Goal: Task Accomplishment & Management: Complete application form

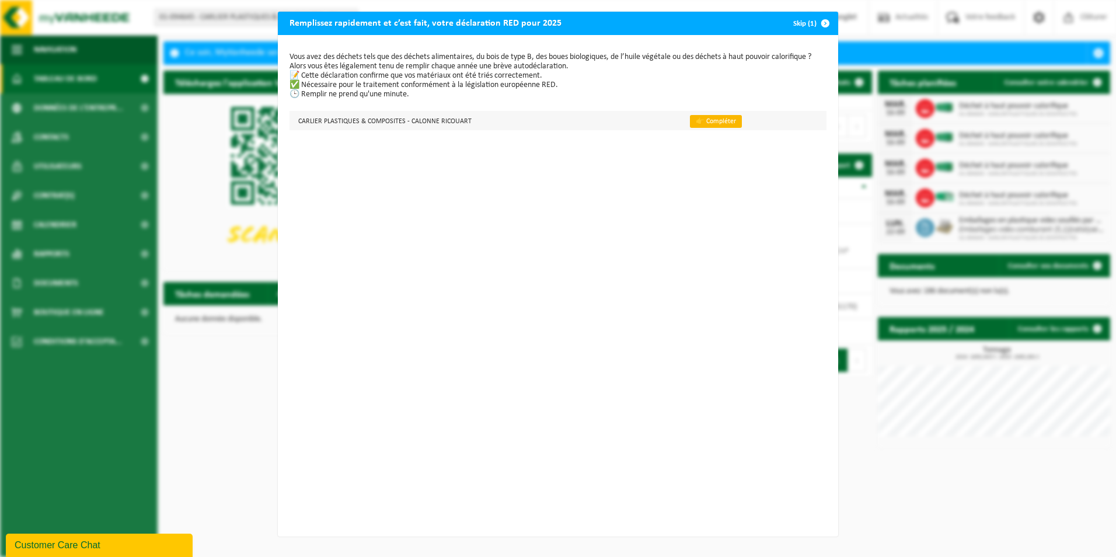
click at [710, 121] on link "👉 Compléter" at bounding box center [716, 121] width 52 height 13
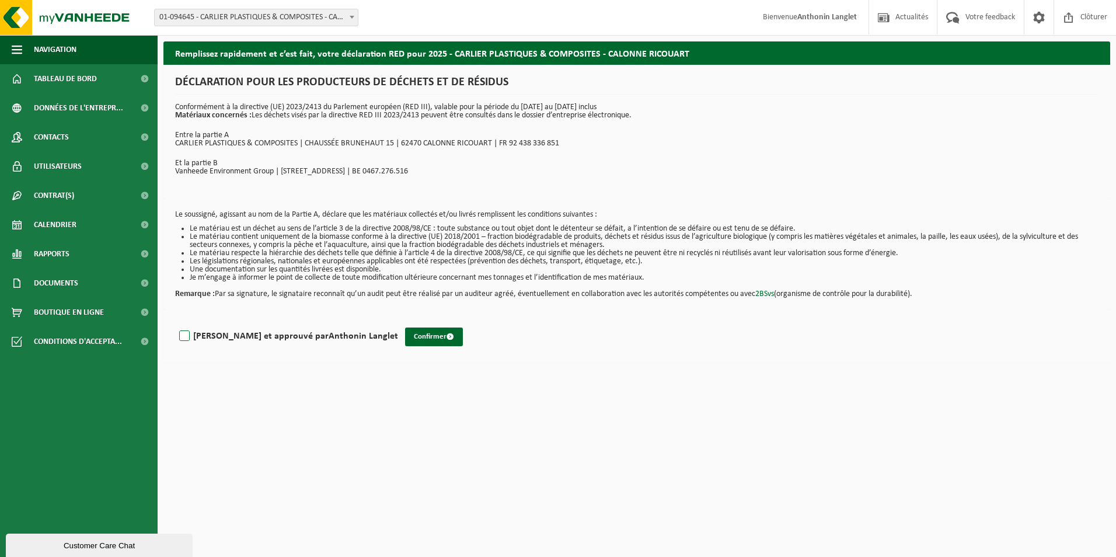
click at [188, 336] on label "[PERSON_NAME] et approuvé par [PERSON_NAME]" at bounding box center [287, 336] width 221 height 18
click at [398, 321] on input "[PERSON_NAME] et approuvé par [PERSON_NAME]" at bounding box center [398, 321] width 1 height 1
checkbox input "true"
click at [405, 336] on button "Confirmer" at bounding box center [434, 336] width 58 height 19
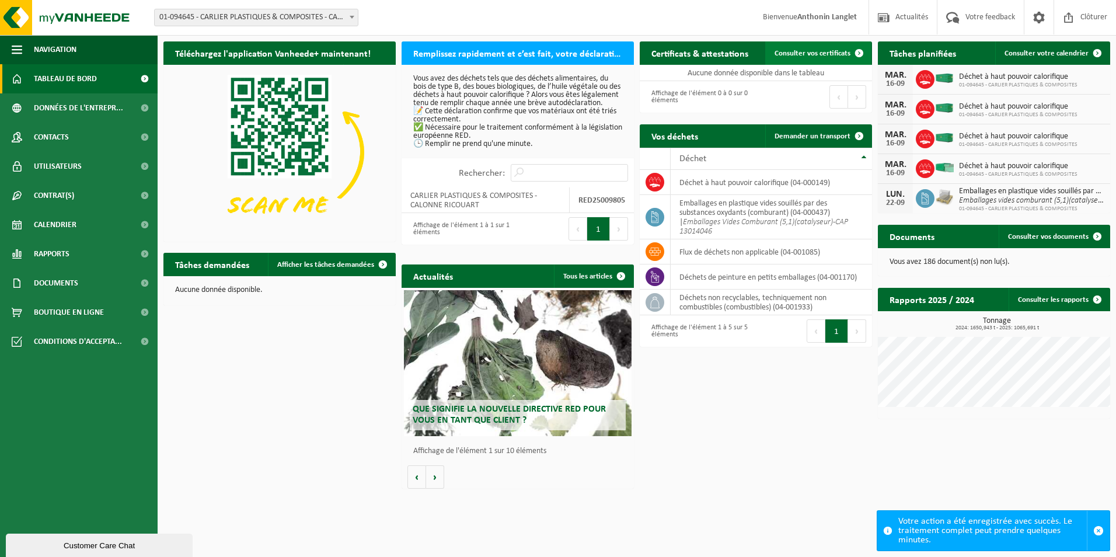
click at [808, 52] on span "Consulter vos certificats" at bounding box center [812, 54] width 76 height 8
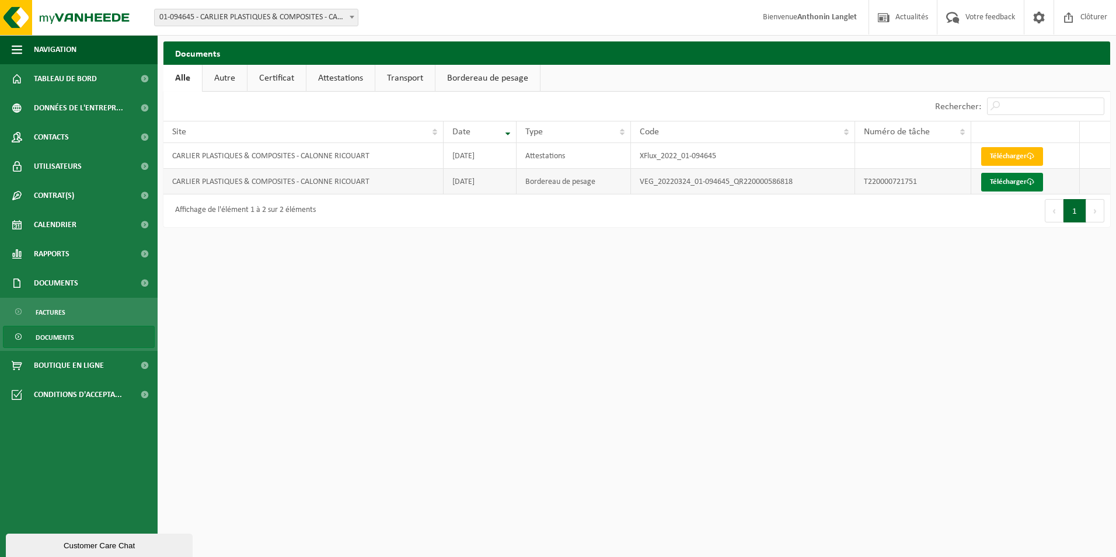
click at [1015, 179] on link "Télécharger" at bounding box center [1012, 182] width 62 height 19
click at [1007, 157] on link "Télécharger" at bounding box center [1012, 156] width 62 height 19
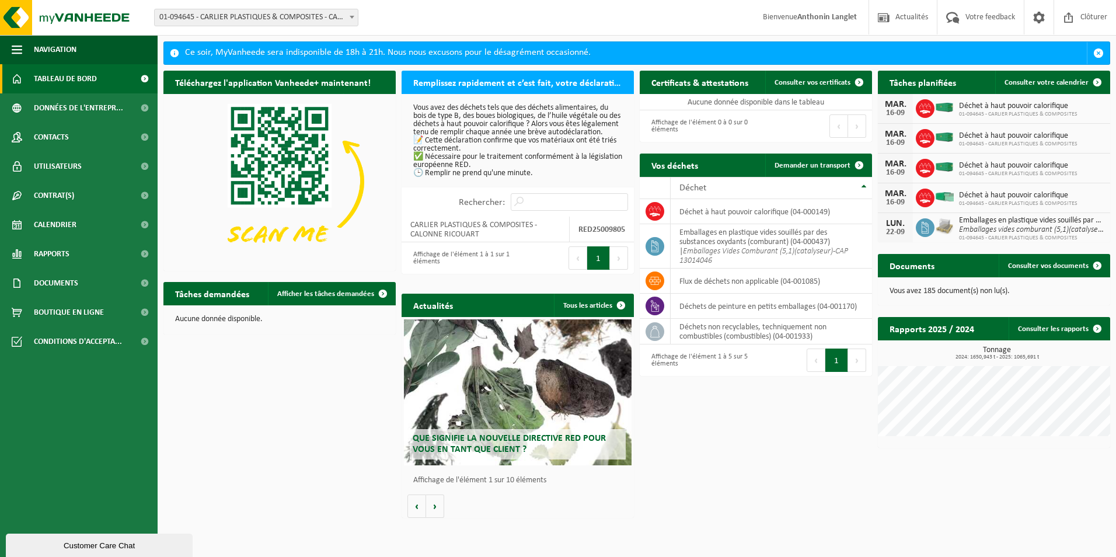
click at [596, 265] on button "1" at bounding box center [598, 257] width 23 height 23
click at [616, 263] on button "Suivant" at bounding box center [619, 257] width 18 height 23
click at [477, 234] on td "CARLIER PLASTIQUES & COMPOSITES - CALONNE RICOUART" at bounding box center [485, 229] width 168 height 26
click at [472, 240] on td "CARLIER PLASTIQUES & COMPOSITES - CALONNE RICOUART" at bounding box center [485, 229] width 168 height 26
click at [581, 234] on strong "RED25009805" at bounding box center [601, 229] width 47 height 9
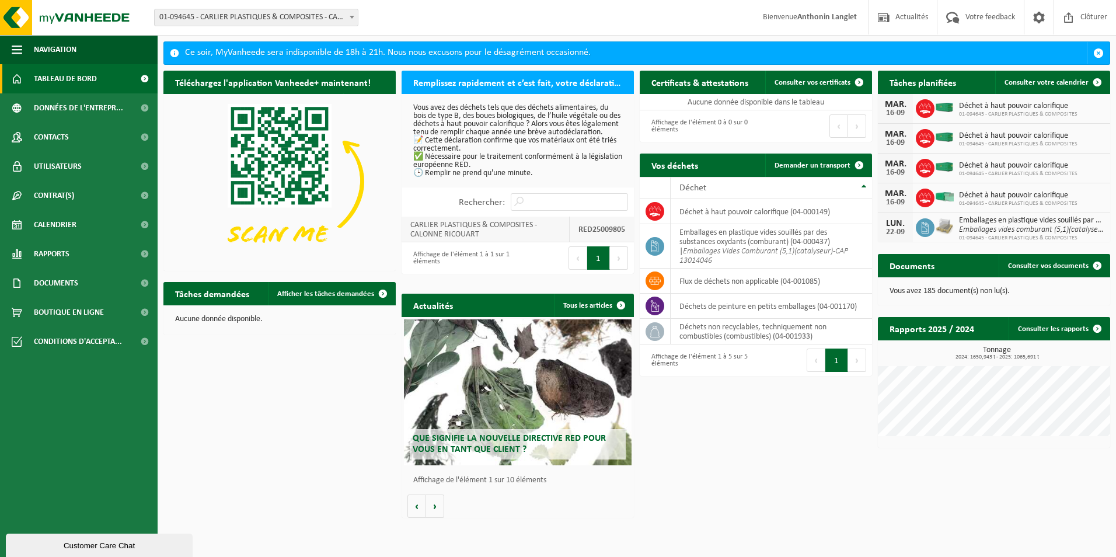
click at [576, 237] on td "RED25009805" at bounding box center [601, 229] width 64 height 26
click at [578, 234] on strong "RED25009805" at bounding box center [601, 229] width 47 height 9
click at [491, 240] on td "CARLIER PLASTIQUES & COMPOSITES - CALONNE RICOUART" at bounding box center [485, 229] width 168 height 26
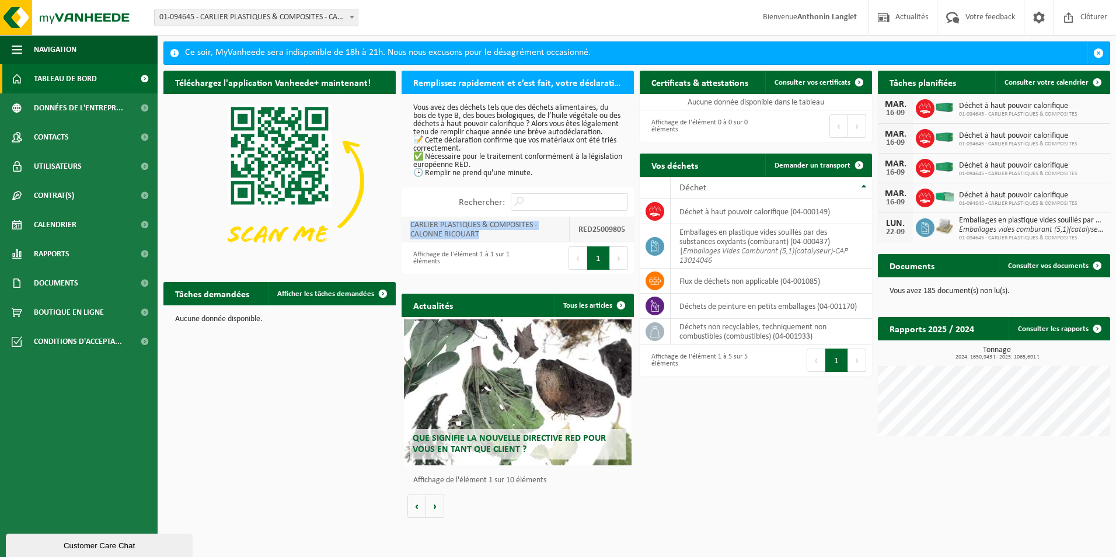
click at [491, 240] on td "CARLIER PLASTIQUES & COMPOSITES - CALONNE RICOUART" at bounding box center [485, 229] width 168 height 26
drag, startPoint x: 491, startPoint y: 240, endPoint x: 519, endPoint y: 241, distance: 28.0
click at [519, 241] on td "CARLIER PLASTIQUES & COMPOSITES - CALONNE RICOUART" at bounding box center [485, 229] width 168 height 26
click at [498, 81] on h2 "Remplissez rapidement et c’est fait, votre déclaration RED pour 2025" at bounding box center [517, 82] width 232 height 23
click at [549, 209] on input "Rechercher:" at bounding box center [569, 202] width 117 height 18
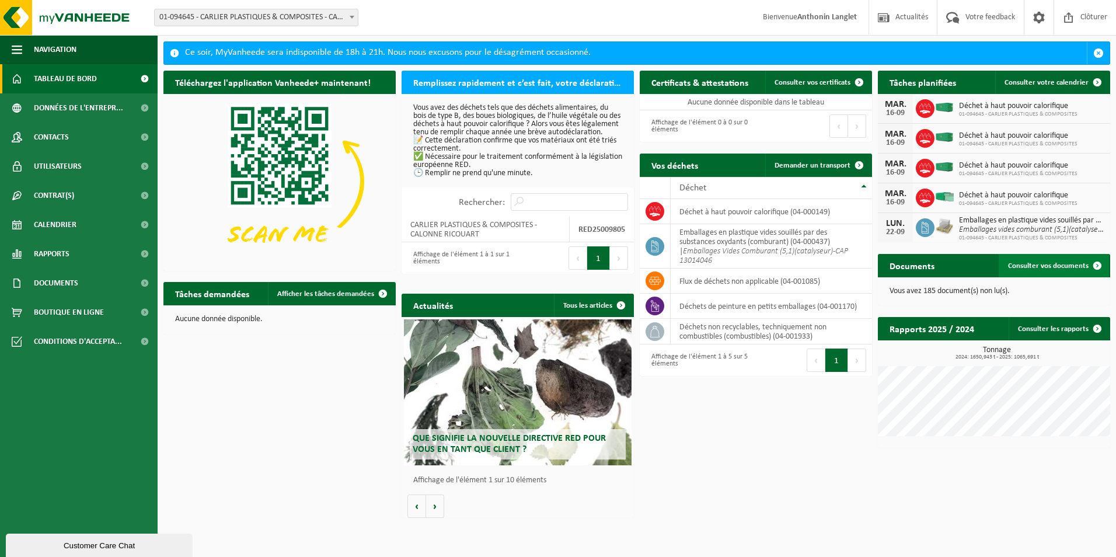
click at [1031, 263] on span "Consulter vos documents" at bounding box center [1048, 266] width 81 height 8
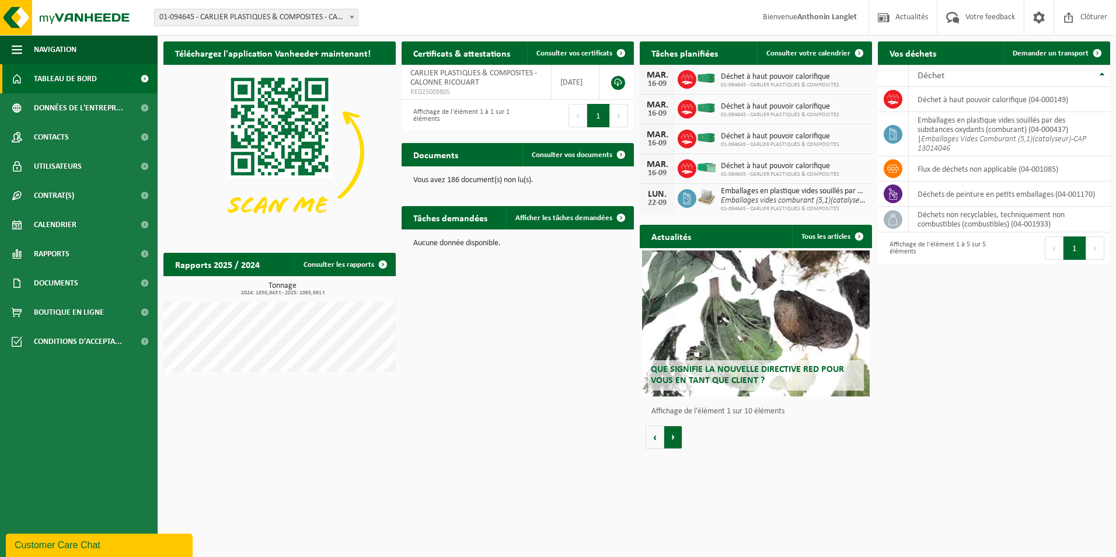
click at [673, 438] on button "Volgende" at bounding box center [673, 436] width 18 height 23
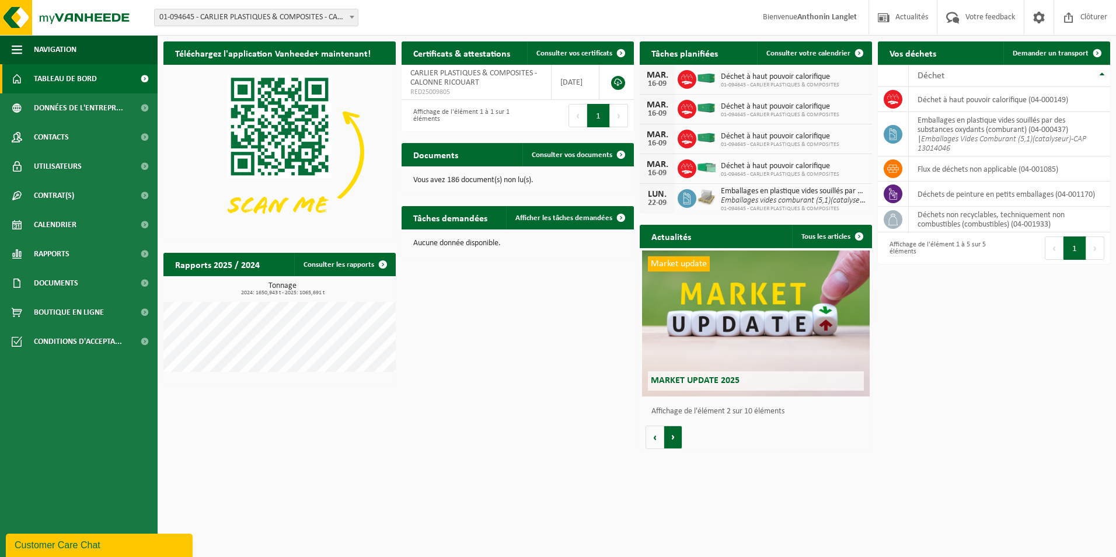
click at [673, 438] on button "Volgende" at bounding box center [673, 436] width 18 height 23
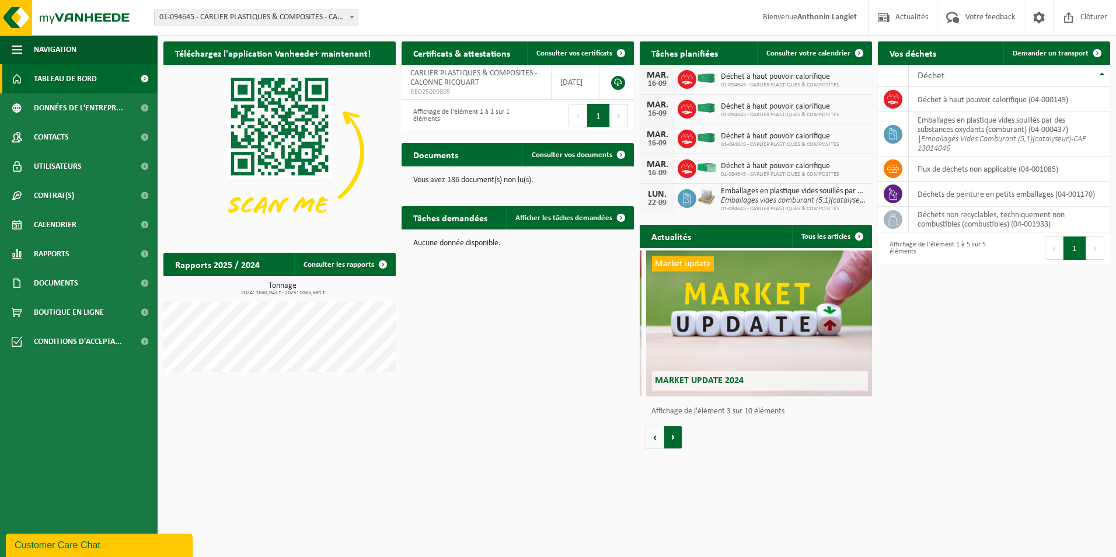
scroll to position [0, 464]
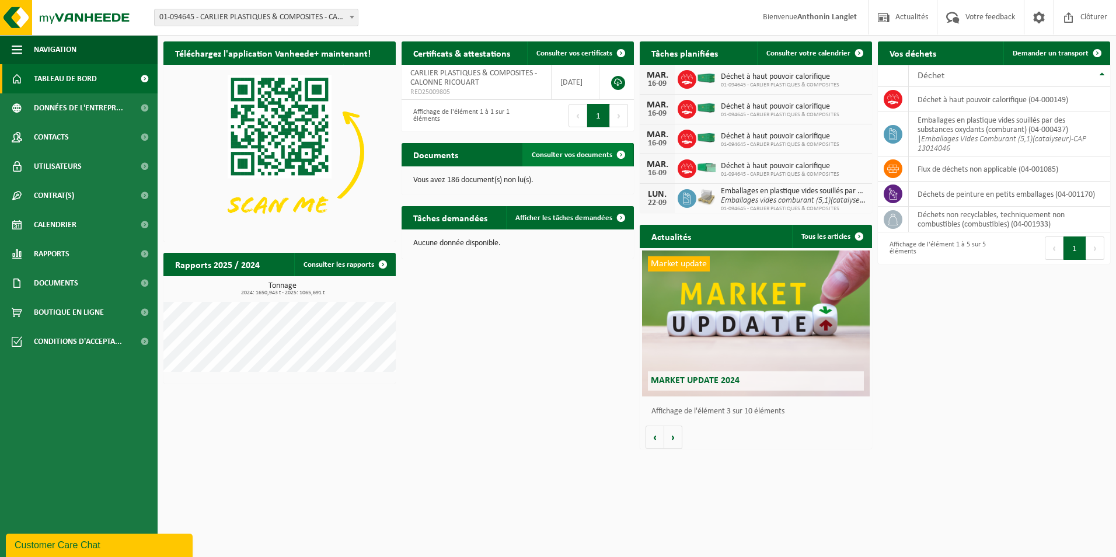
click at [564, 153] on span "Consulter vos documents" at bounding box center [572, 155] width 81 height 8
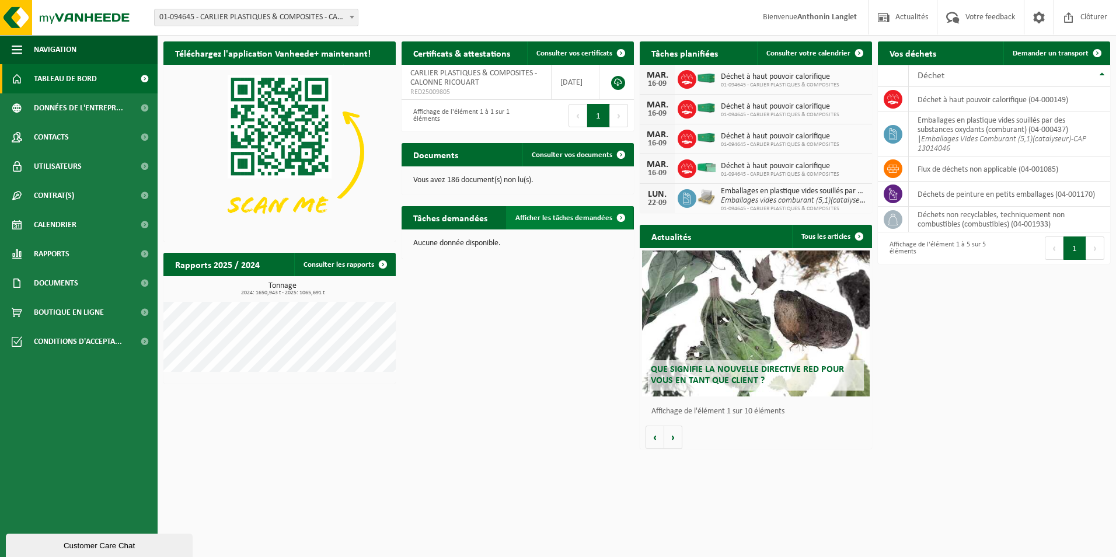
click at [557, 214] on span "Afficher les tâches demandées" at bounding box center [563, 218] width 97 height 8
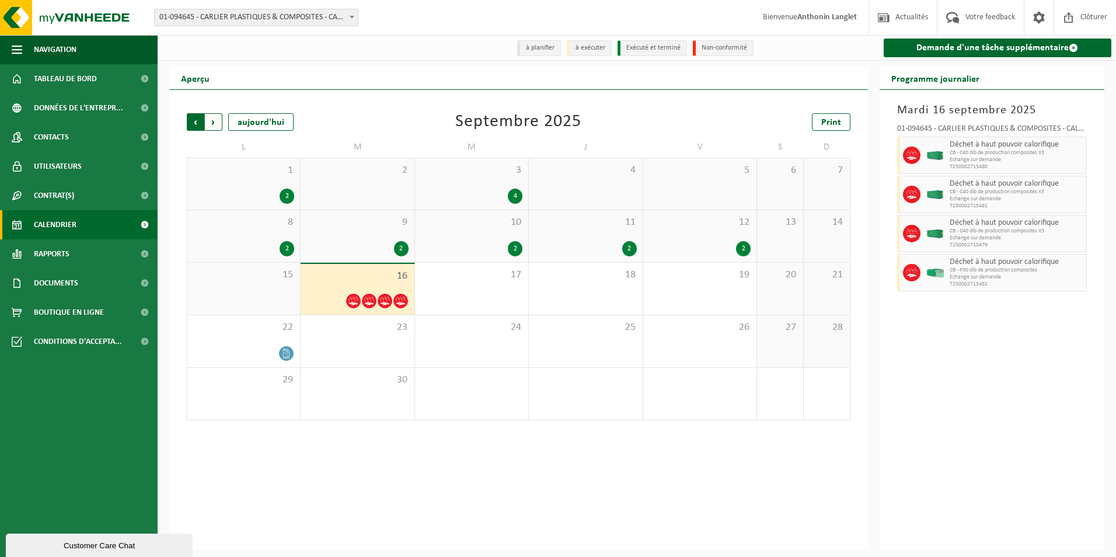
click at [212, 121] on span "Suivant" at bounding box center [214, 122] width 18 height 18
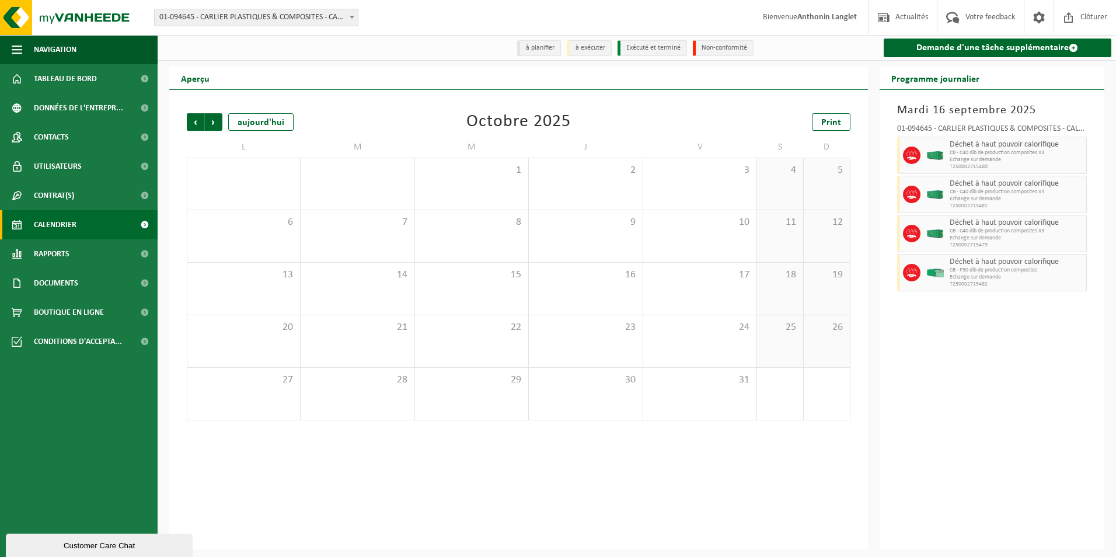
click at [212, 121] on span "Suivant" at bounding box center [214, 122] width 18 height 18
click at [196, 120] on span "Précédent" at bounding box center [196, 122] width 18 height 18
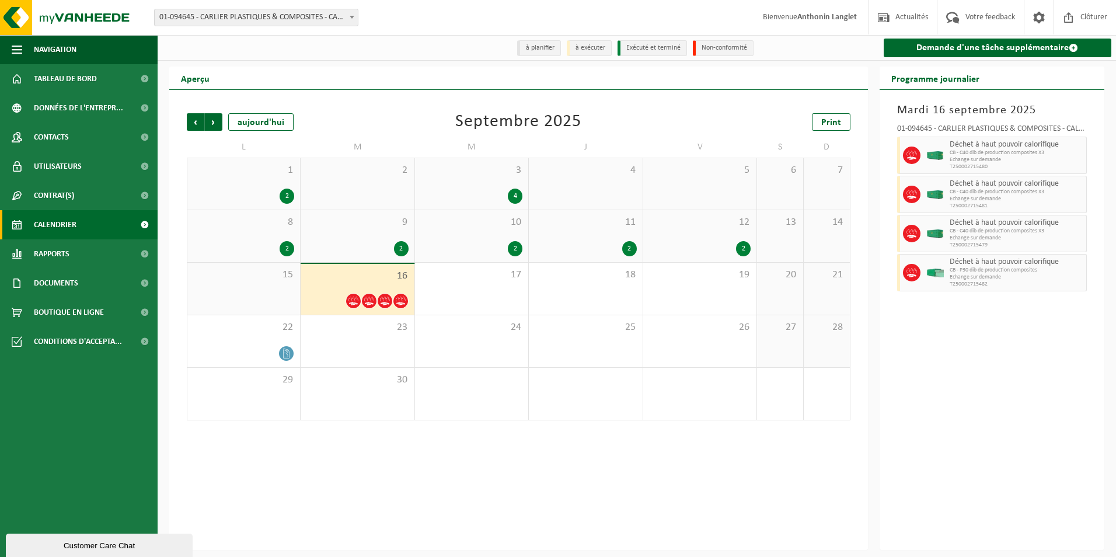
click at [196, 120] on span "Précédent" at bounding box center [196, 122] width 18 height 18
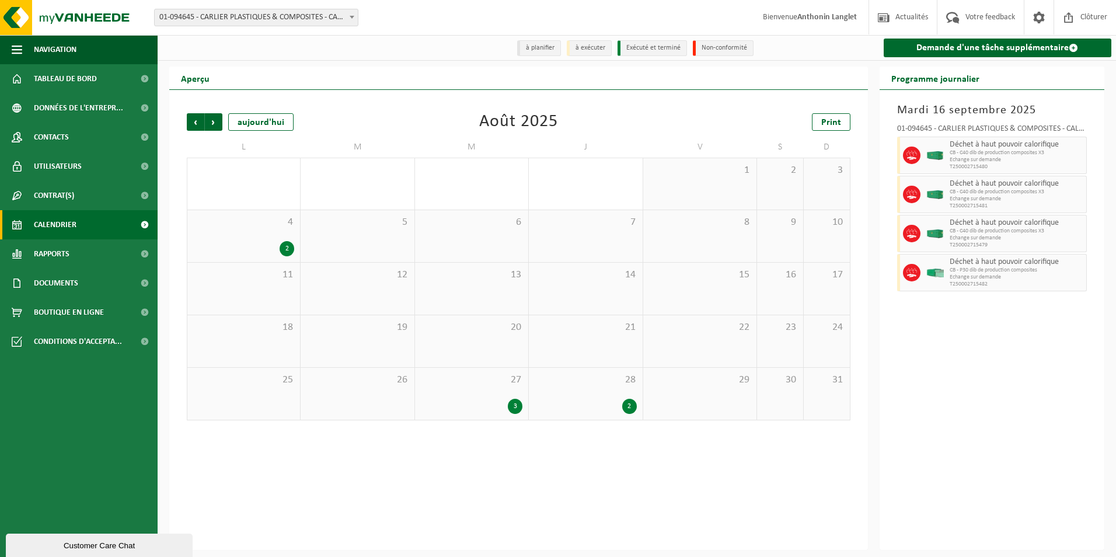
click at [196, 120] on span "Précédent" at bounding box center [196, 122] width 18 height 18
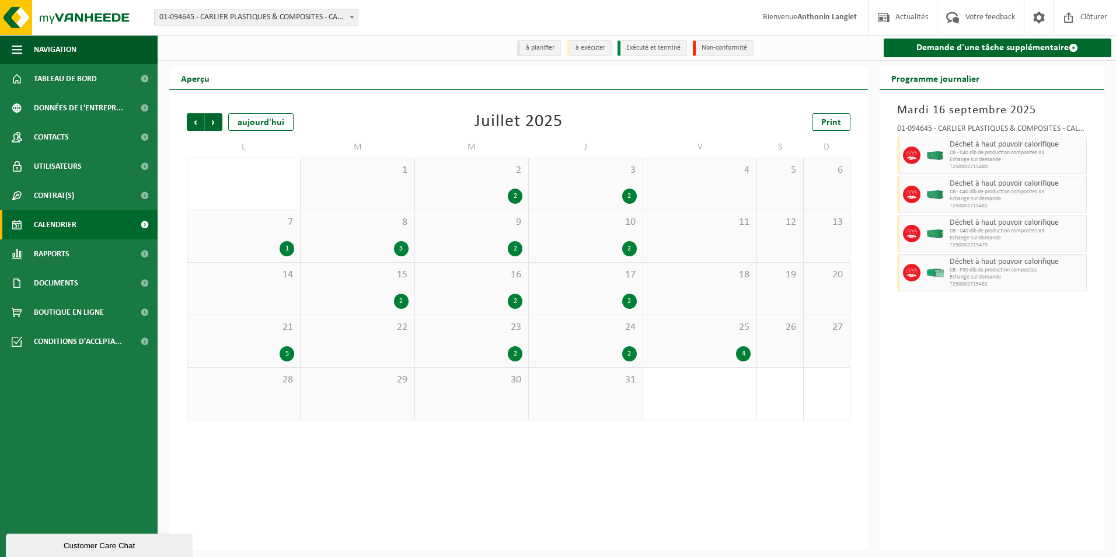
click at [196, 120] on span "Précédent" at bounding box center [196, 122] width 18 height 18
